Goal: Obtain resource: Download file/media

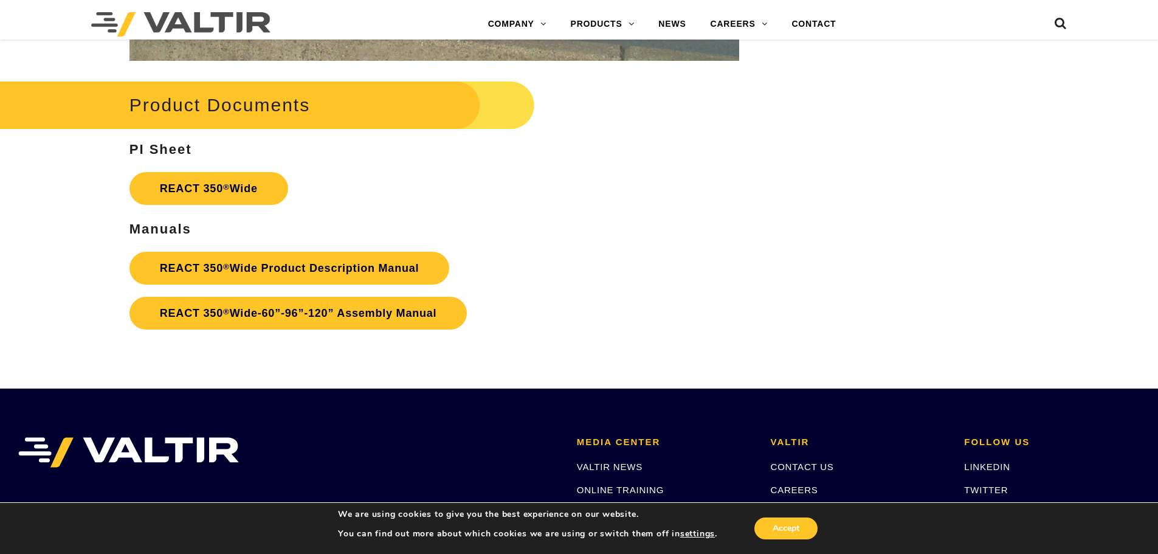
scroll to position [2066, 0]
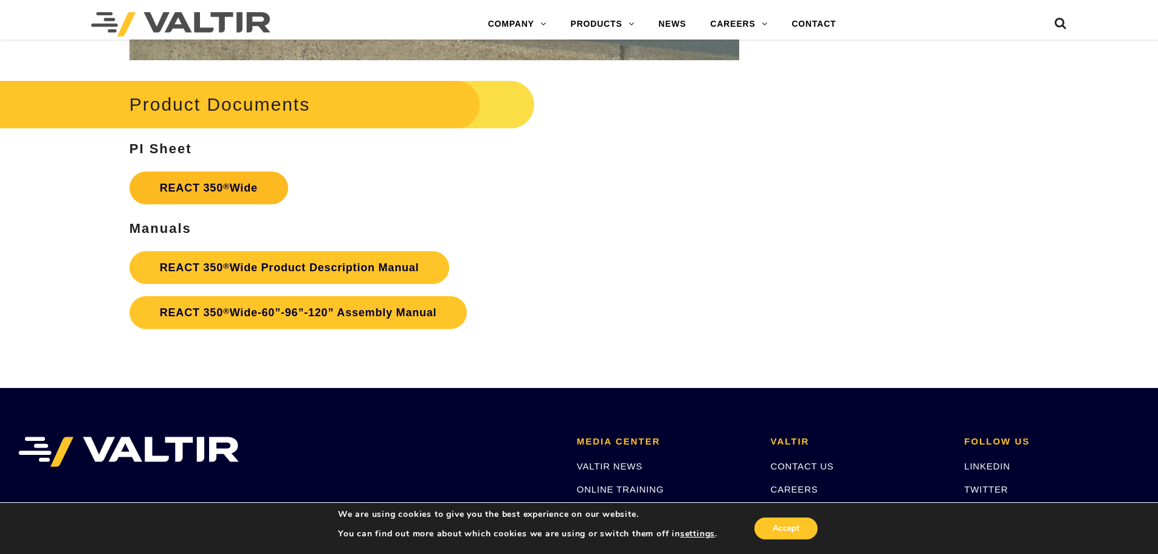
click at [227, 188] on sup "®" at bounding box center [226, 186] width 7 height 9
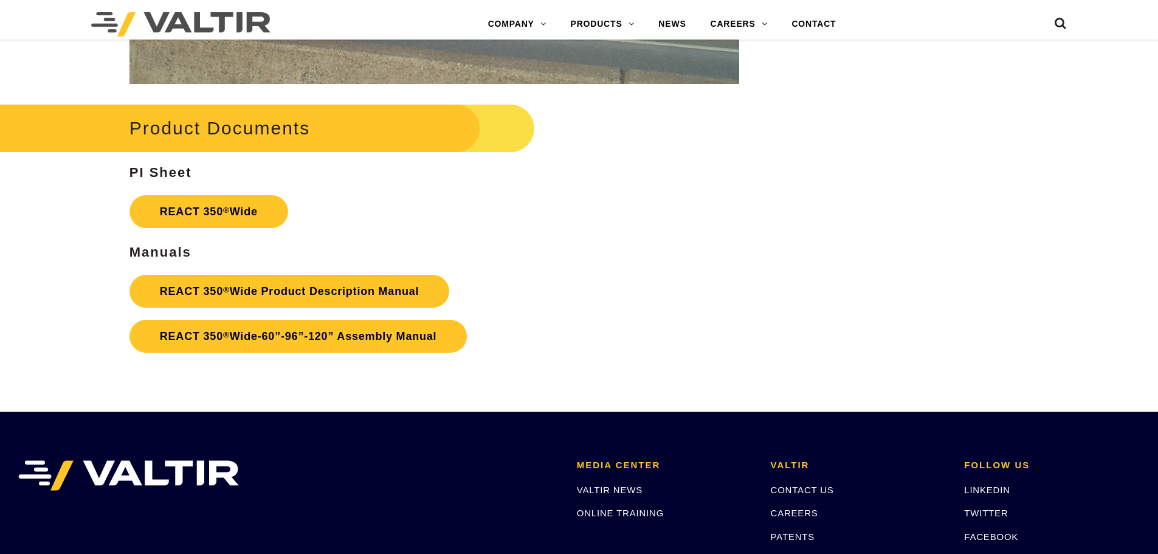
scroll to position [2066, 0]
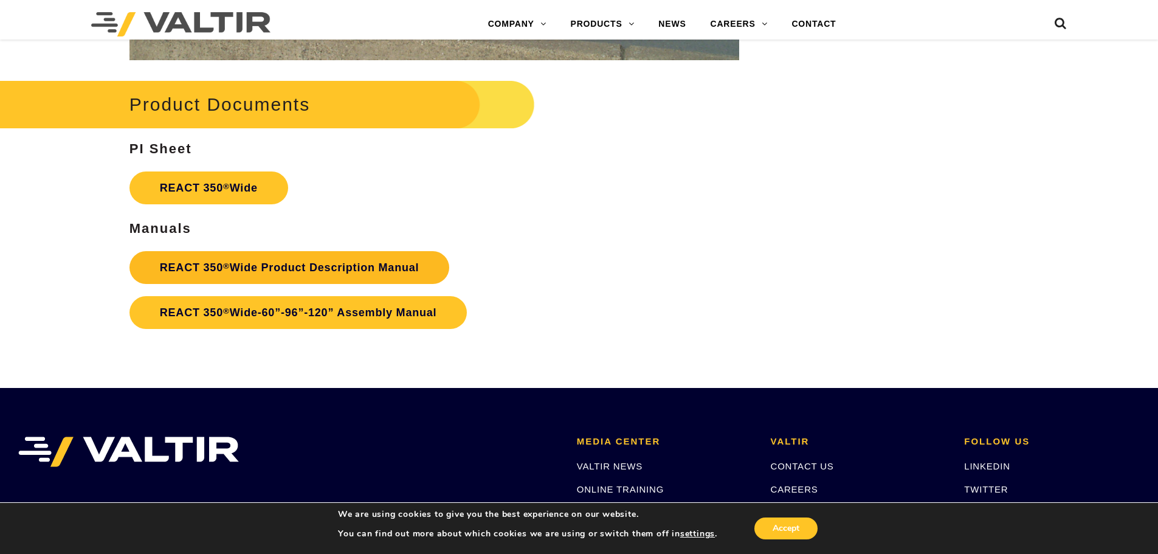
click at [328, 267] on link "REACT 350 ® Wide Product Description Manual" at bounding box center [289, 267] width 320 height 33
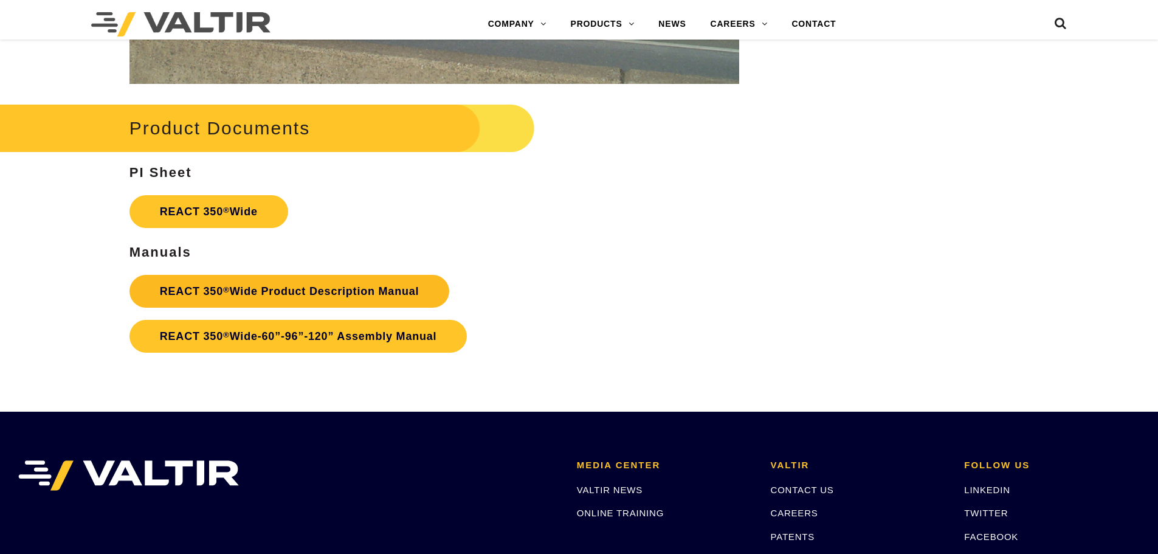
scroll to position [2066, 0]
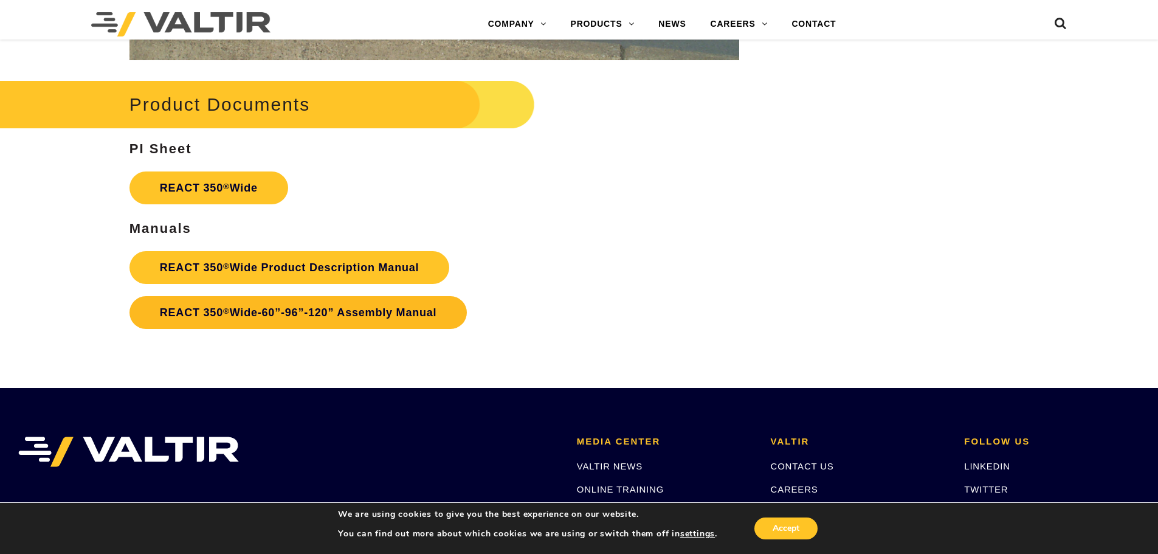
click at [371, 311] on link "REACT 350 ® Wide-60”-96”-120” Assembly Manual" at bounding box center [298, 312] width 338 height 33
